Goal: Find specific page/section: Find specific page/section

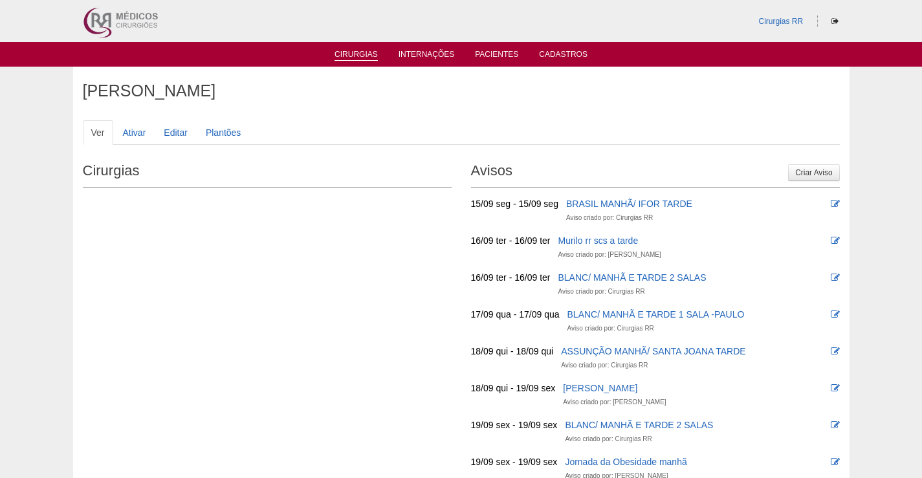
click at [352, 52] on link "Cirurgias" at bounding box center [356, 55] width 43 height 11
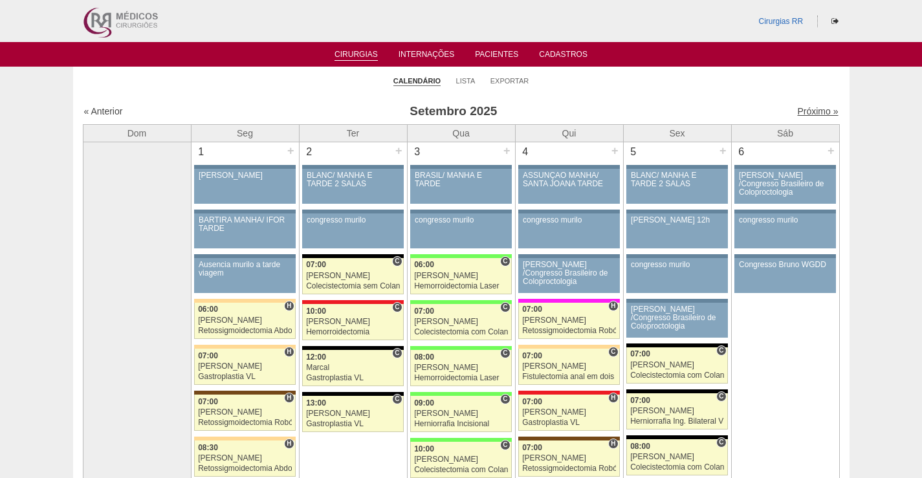
click at [807, 109] on link "Próximo »" at bounding box center [818, 111] width 41 height 10
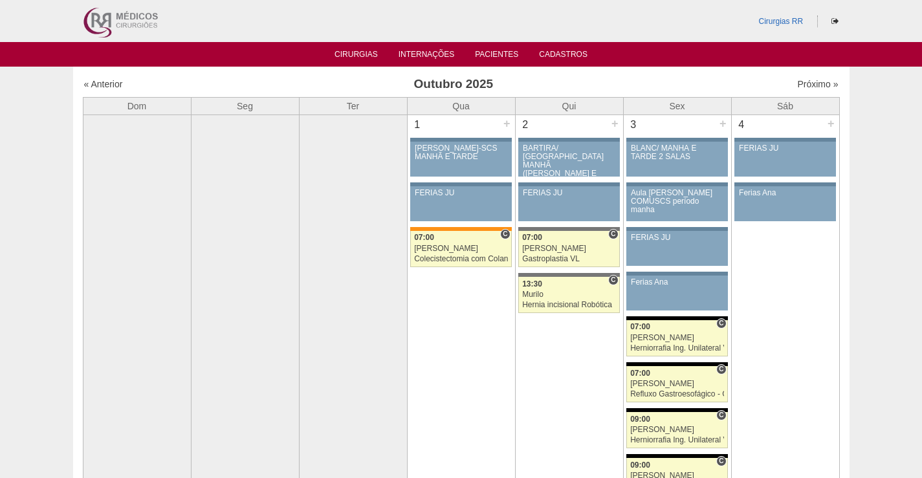
click at [144, 22] on img at bounding box center [120, 21] width 80 height 42
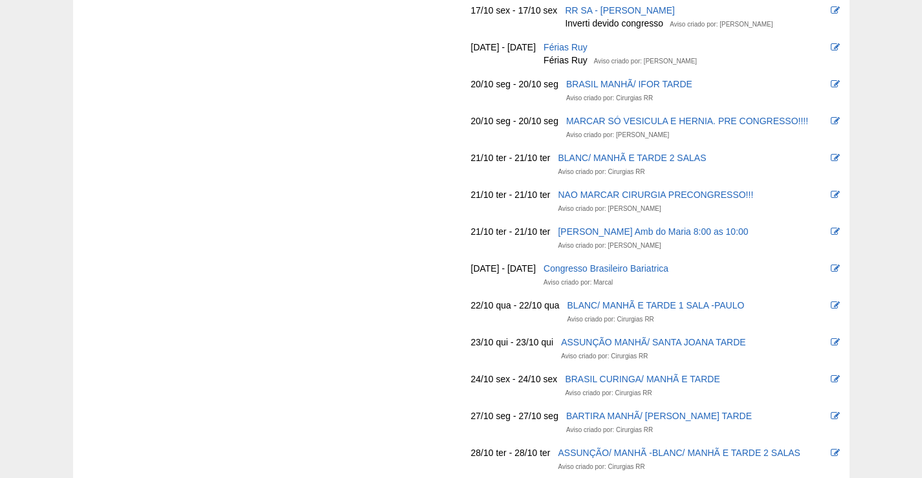
scroll to position [1618, 0]
